Goal: Task Accomplishment & Management: Manage account settings

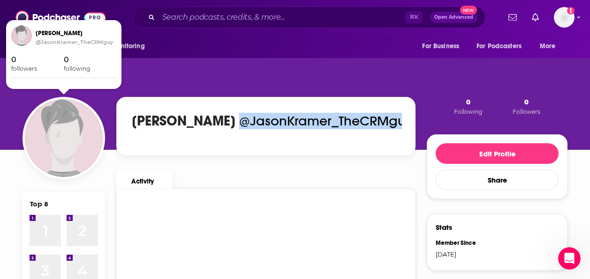
scroll to position [279, 0]
click at [66, 152] on img "Jason Kramer" at bounding box center [64, 138] width 78 height 78
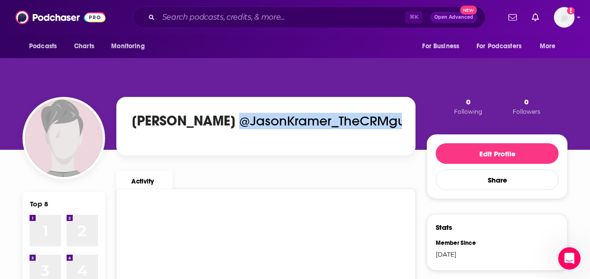
click at [60, 152] on img "Jason Kramer" at bounding box center [64, 138] width 78 height 78
click at [66, 143] on img "Jason Kramer" at bounding box center [64, 138] width 78 height 78
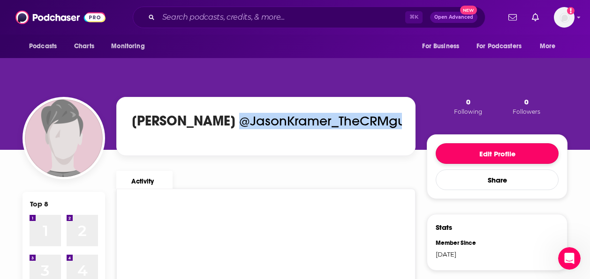
click at [490, 158] on button "Edit Profile" at bounding box center [496, 153] width 123 height 21
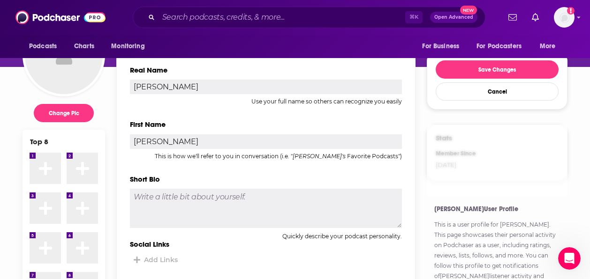
scroll to position [79, 0]
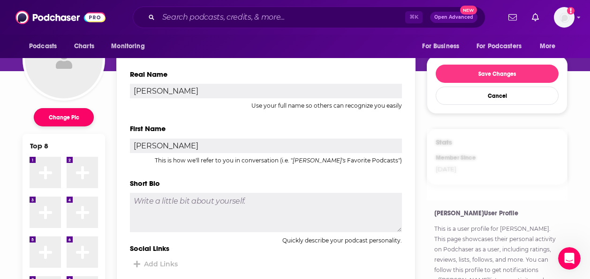
click at [64, 121] on button "Change Pic" at bounding box center [64, 117] width 60 height 18
click at [73, 117] on button "Change Pic" at bounding box center [64, 117] width 60 height 18
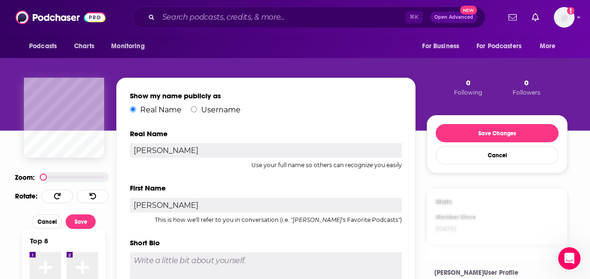
scroll to position [16, 0]
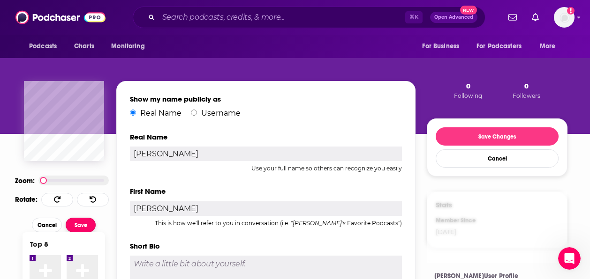
click at [79, 225] on button "Save" at bounding box center [81, 225] width 30 height 15
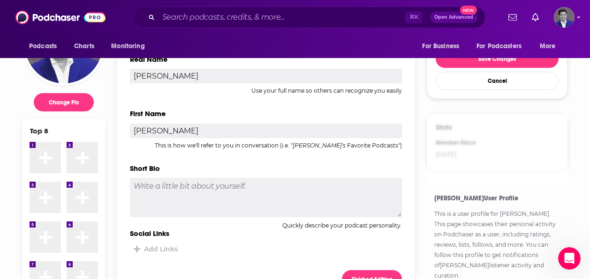
scroll to position [100, 0]
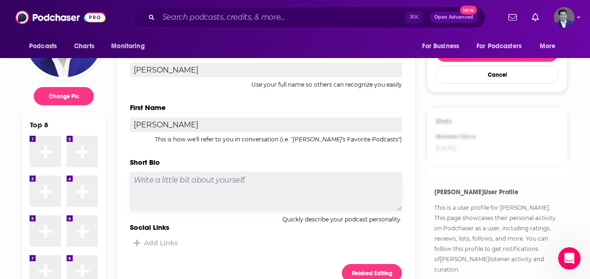
click at [210, 197] on textarea at bounding box center [266, 191] width 272 height 39
click at [219, 187] on textarea "To enrich screen reader interactions, please activate Accessibility in Grammarl…" at bounding box center [266, 191] width 272 height 39
paste textarea "Lorem Ipsumd sitamet Consectet, a ELI seddoeiusm temp incididuntut la etdo magn…"
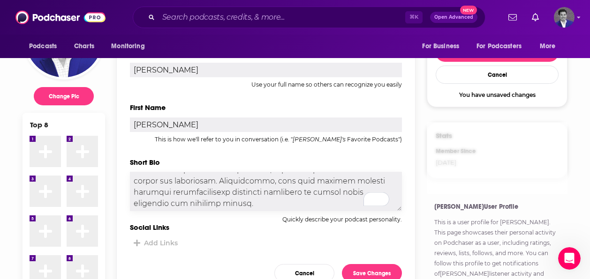
scroll to position [371, 0]
type textarea "Lorem Ipsumd sitamet Consectet, a ELI seddoeiusm temp incididuntut la etdo magn…"
click at [173, 242] on div "Add Links" at bounding box center [161, 243] width 34 height 8
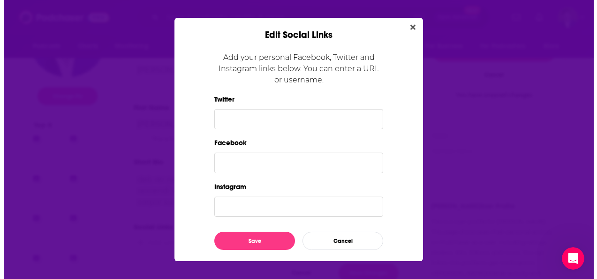
scroll to position [0, 0]
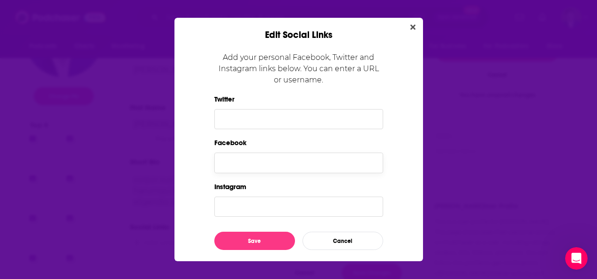
click at [255, 161] on input "Facebook" at bounding box center [298, 163] width 169 height 20
paste input "[URL][DOMAIN_NAME]"
type input "[URL][DOMAIN_NAME]"
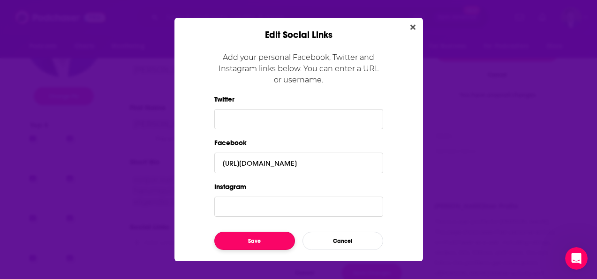
click at [269, 239] on button "Save" at bounding box center [254, 241] width 81 height 18
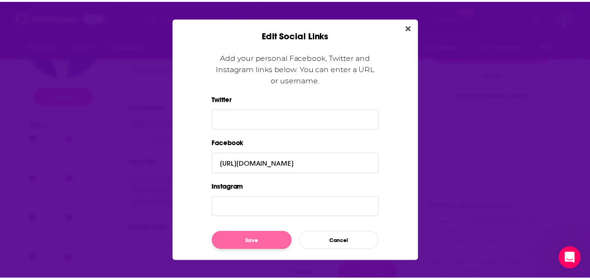
scroll to position [100, 0]
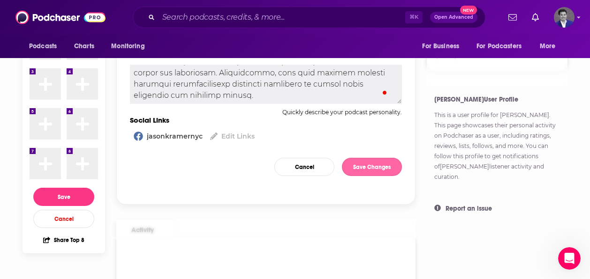
click at [362, 169] on button "Save Changes" at bounding box center [372, 167] width 60 height 18
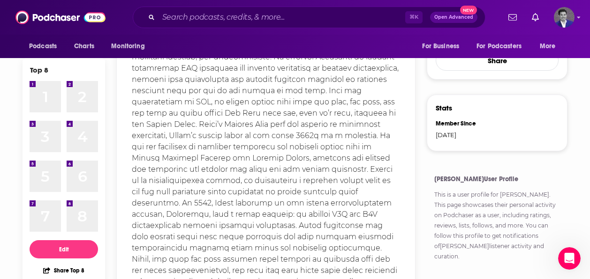
scroll to position [92, 0]
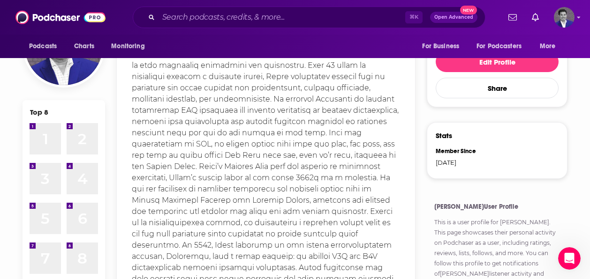
click at [47, 134] on div "1 1" at bounding box center [45, 138] width 31 height 31
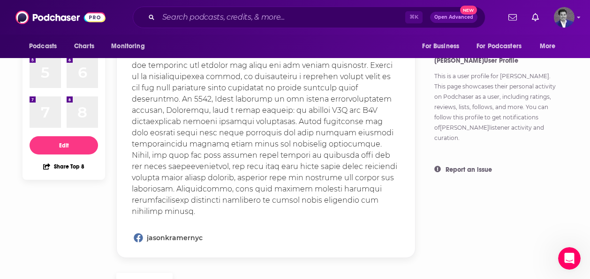
scroll to position [242, 0]
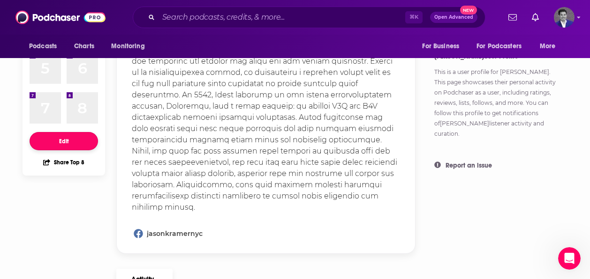
click at [66, 138] on button "Edit" at bounding box center [64, 141] width 68 height 18
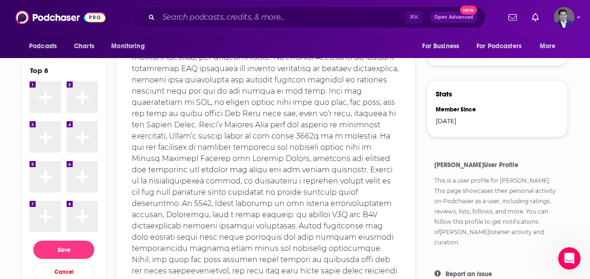
scroll to position [82, 0]
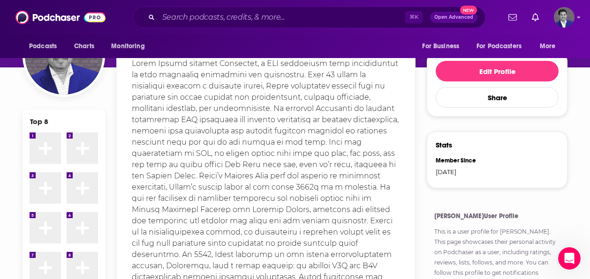
click at [43, 145] on icon at bounding box center [45, 148] width 13 height 15
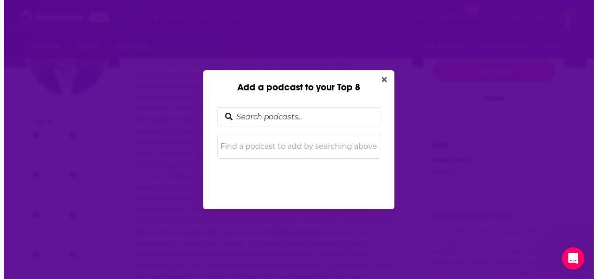
scroll to position [0, 0]
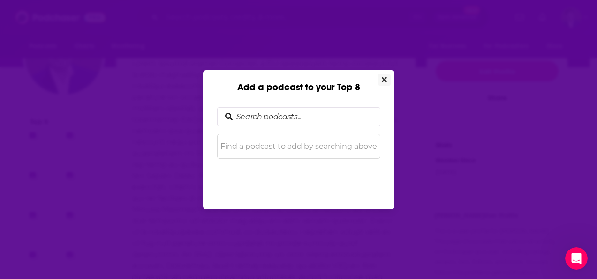
click at [382, 77] on icon "Close" at bounding box center [383, 79] width 5 height 7
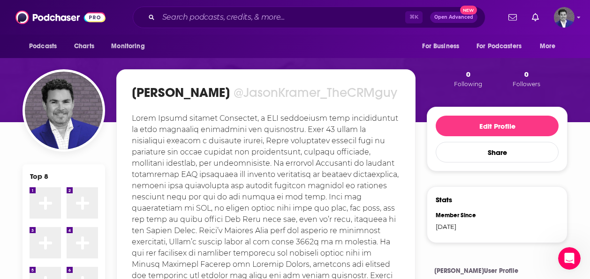
scroll to position [11, 0]
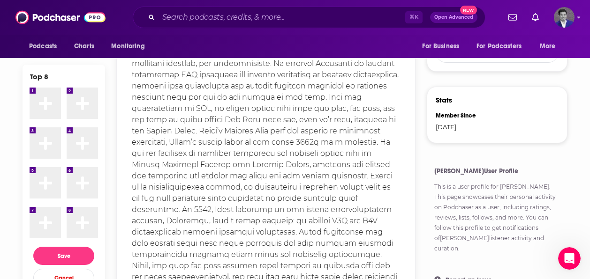
scroll to position [0, 0]
